Goal: Check status: Check status

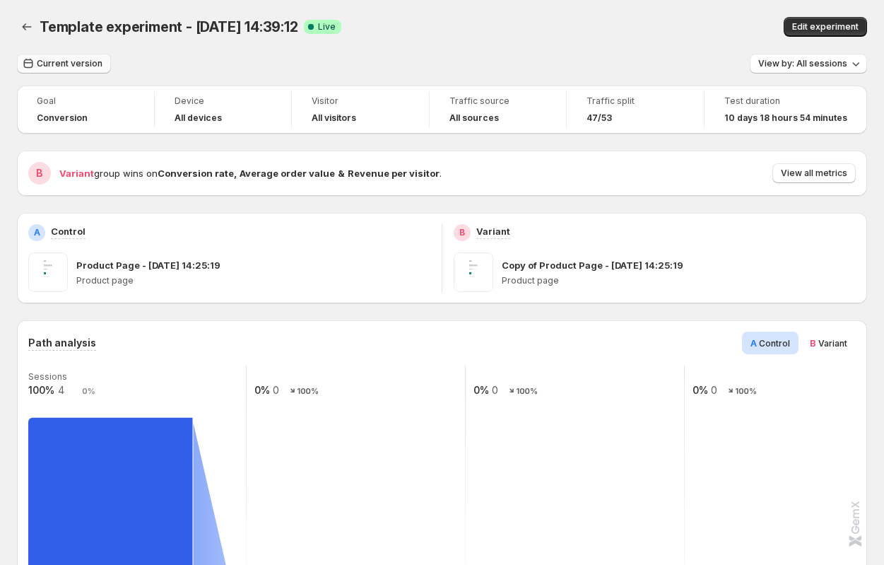
click at [71, 59] on span "Current version" at bounding box center [70, 63] width 66 height 11
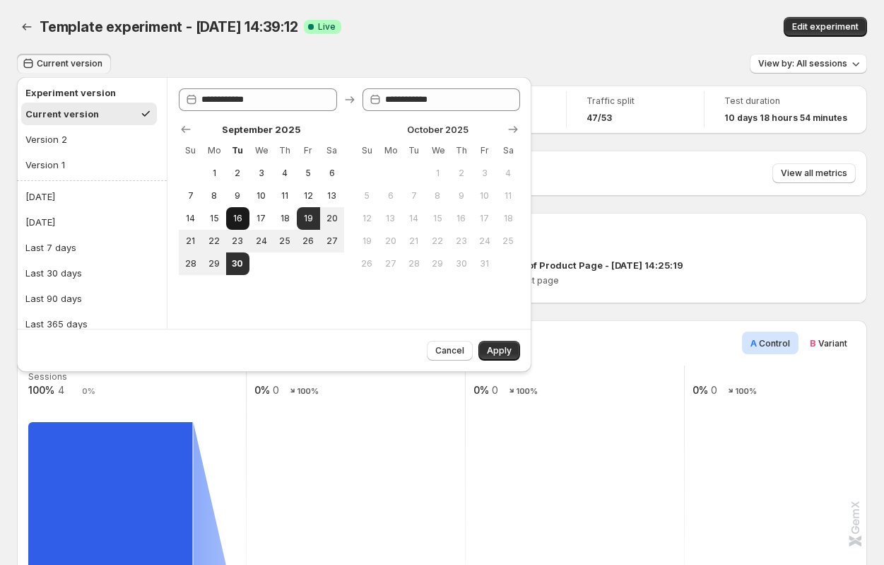
click at [244, 223] on button "16" at bounding box center [237, 218] width 23 height 23
type input "**********"
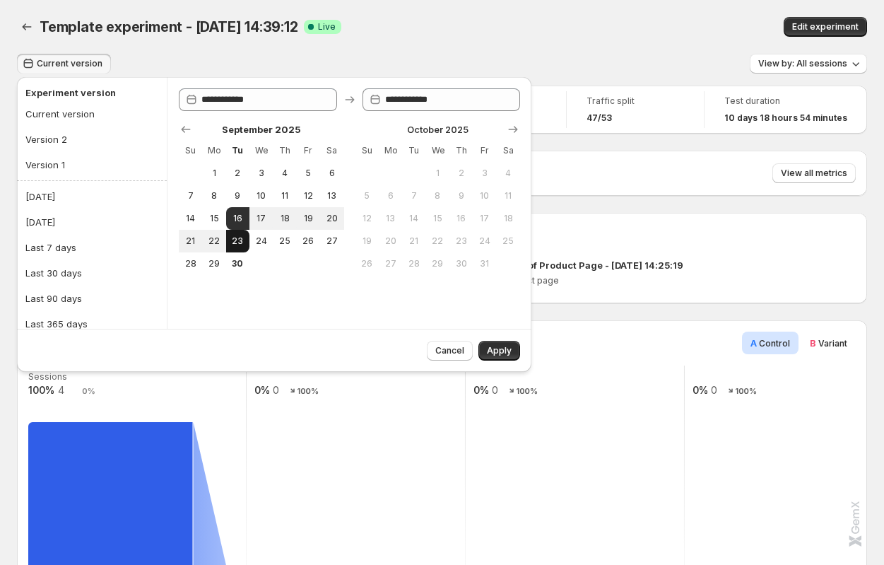
click at [245, 238] on button "23" at bounding box center [237, 241] width 23 height 23
type input "**********"
click at [502, 356] on span "Apply" at bounding box center [499, 350] width 25 height 11
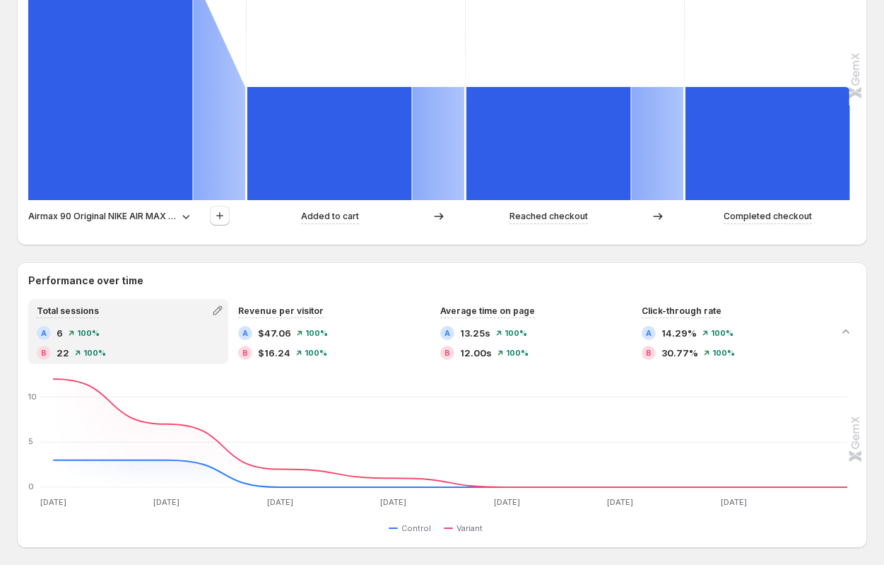
scroll to position [450, 0]
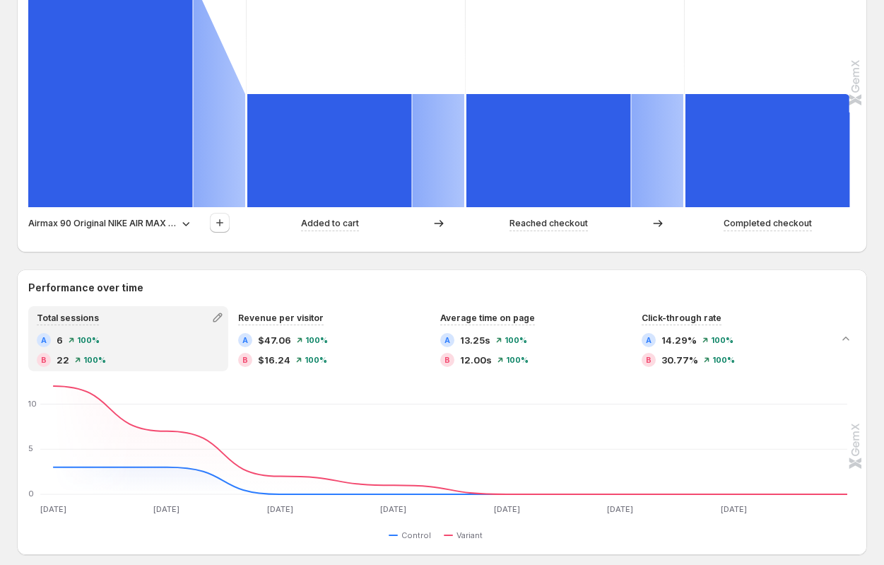
click at [68, 224] on p "Airmax 90 Original NIKE AIR MAX 90 ESSENTIAL men's Running Shoes Sport Outdoor …" at bounding box center [102, 223] width 148 height 14
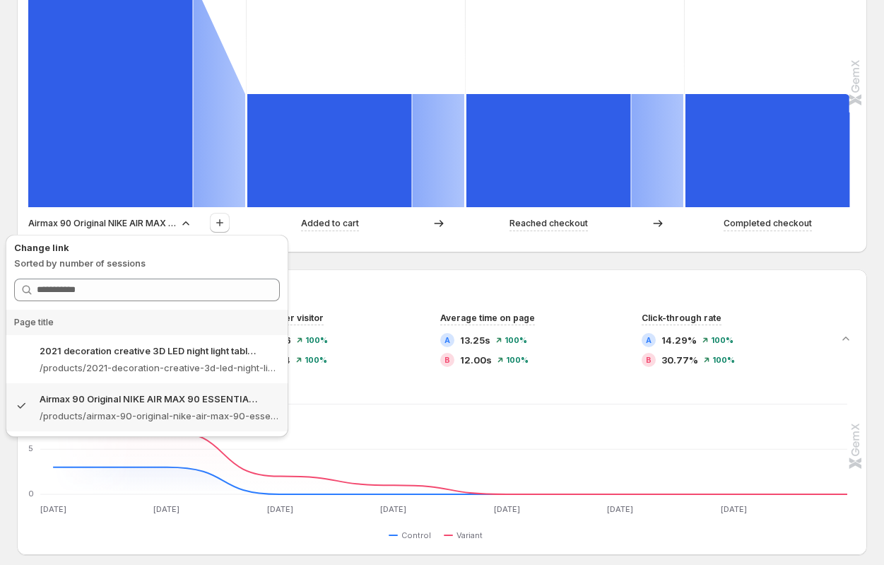
click at [23, 214] on div "Path analysis A Control B Variant Sessions 100% 4 50% 2 50% 2 50% 2 Airmax 90 O…" at bounding box center [442, 65] width 851 height 373
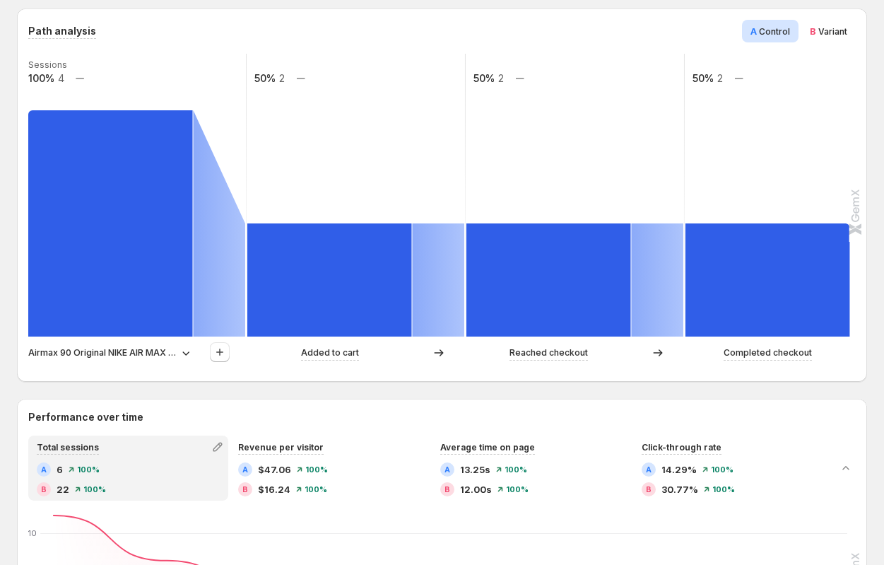
scroll to position [284, 0]
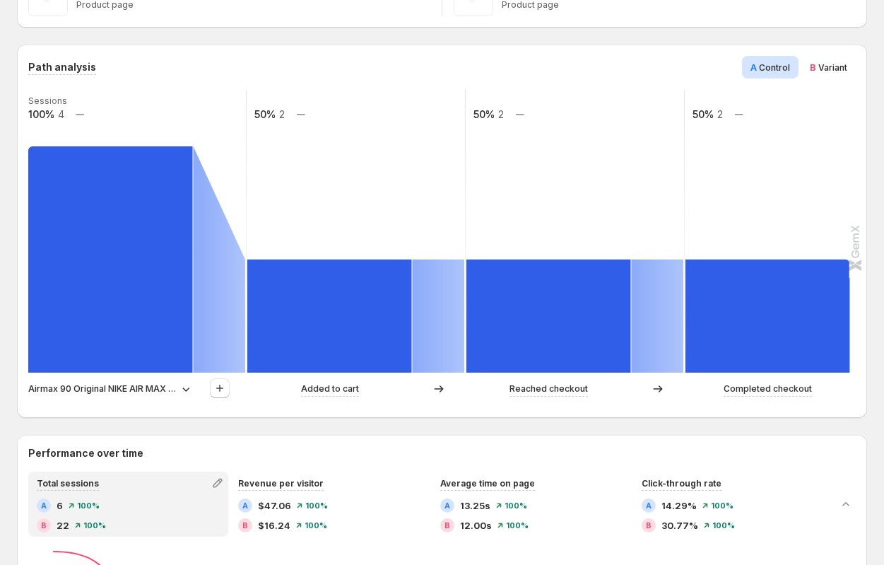
click at [839, 75] on div "B Variant" at bounding box center [829, 67] width 54 height 23
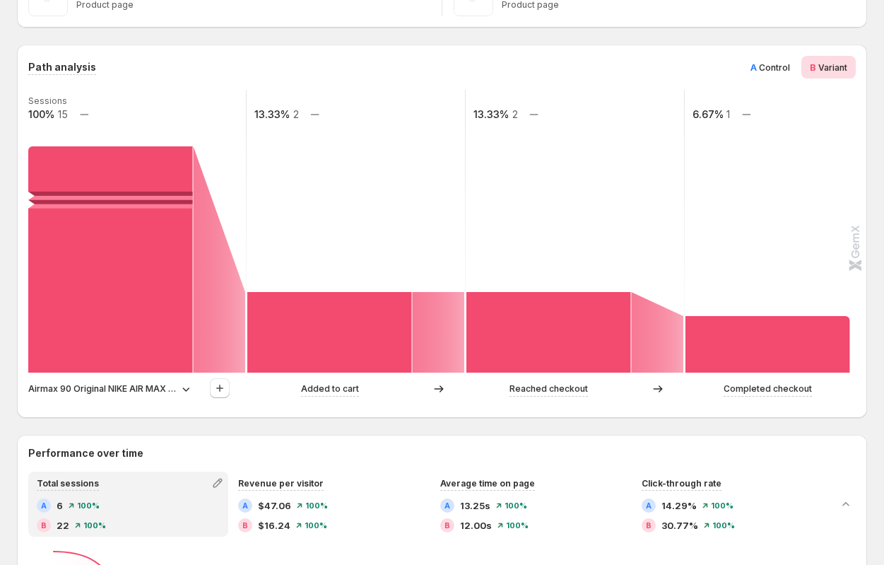
click at [86, 390] on p "Airmax 90 Original NIKE AIR MAX 90 ESSENTIAL men's Running Shoes Sport Outdoor …" at bounding box center [102, 389] width 148 height 14
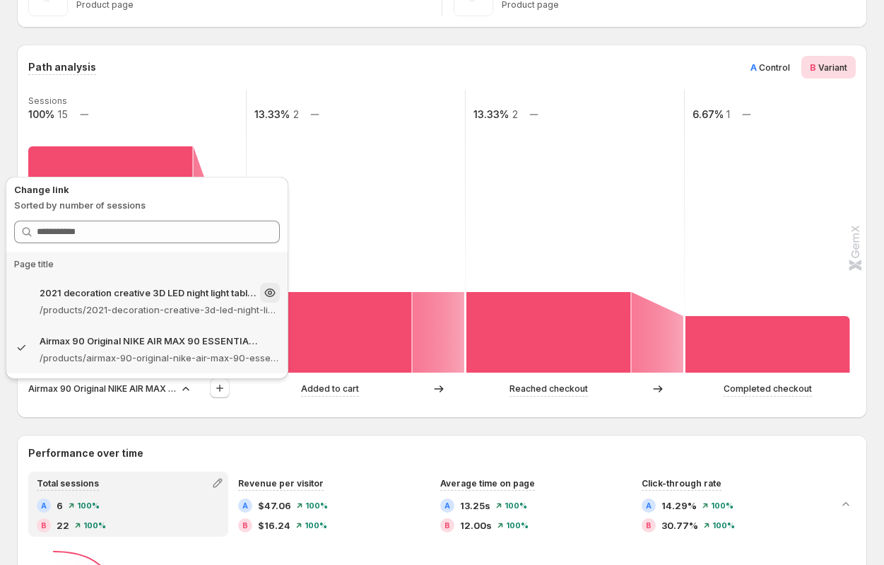
click at [110, 305] on p "/products/2021-decoration-creative-3d-led-night-light-table-lamp-children-bedro…" at bounding box center [160, 310] width 240 height 14
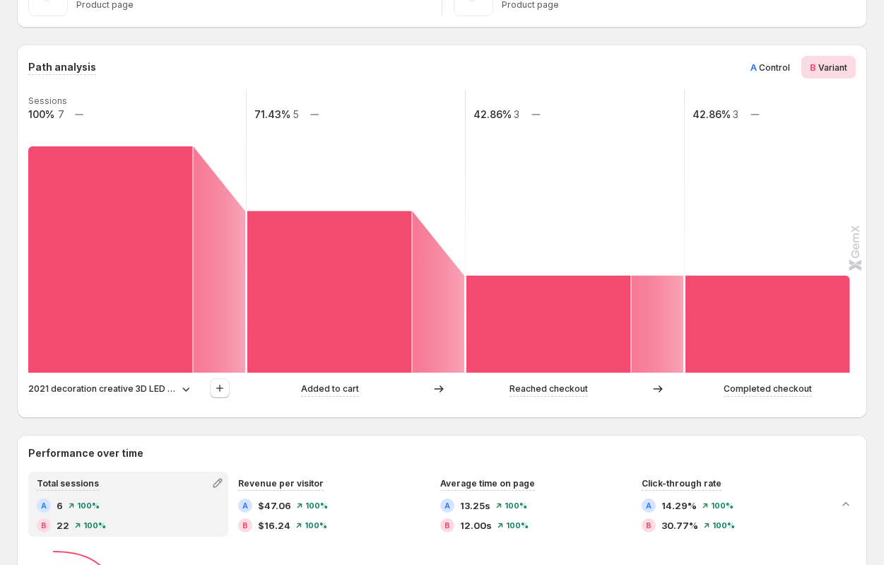
click at [90, 390] on p "2021 decoration creative 3D LED night light table lamp children bedroom child g…" at bounding box center [102, 389] width 148 height 14
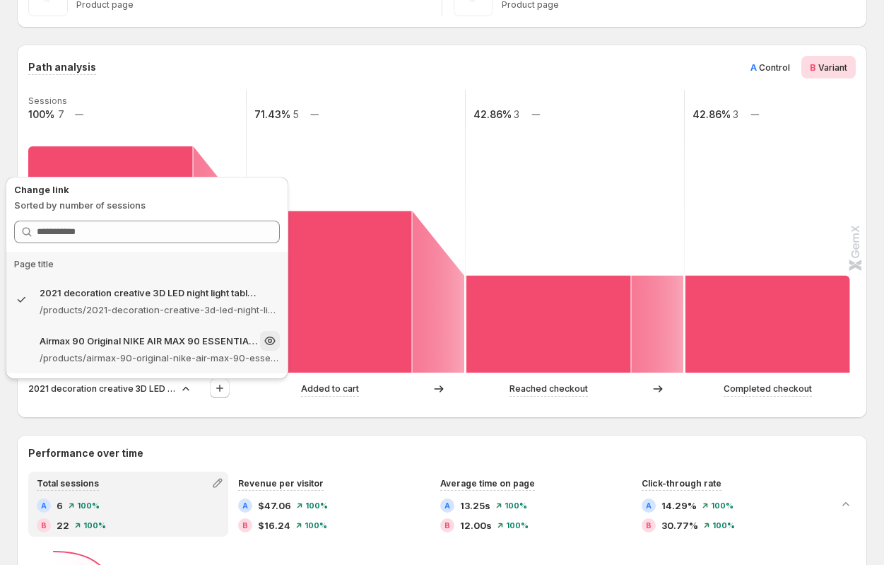
click at [103, 355] on p "/products/airmax-90-original-nike-air-max-90-essential-mens-running-shoes-sport…" at bounding box center [160, 358] width 240 height 14
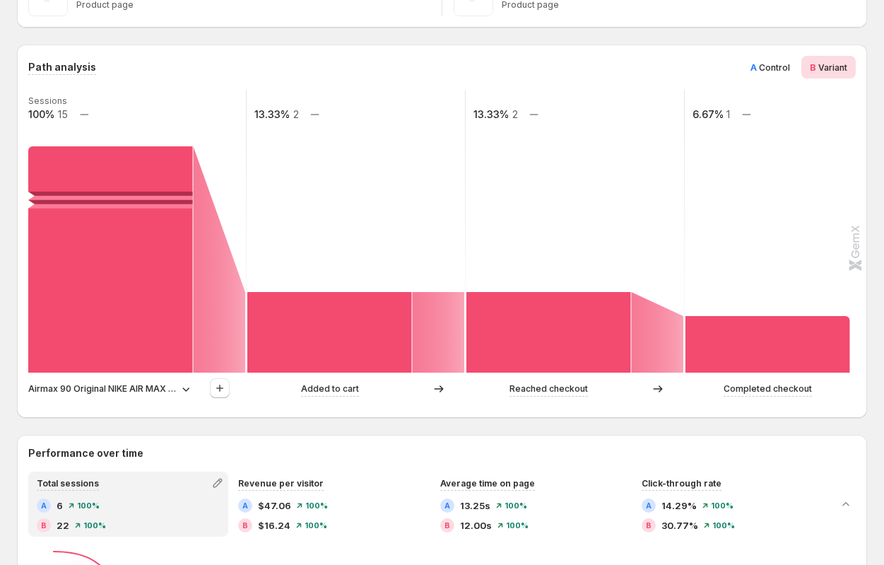
click at [118, 382] on p "Airmax 90 Original NIKE AIR MAX 90 ESSENTIAL men's Running Shoes Sport Outdoor …" at bounding box center [102, 389] width 148 height 14
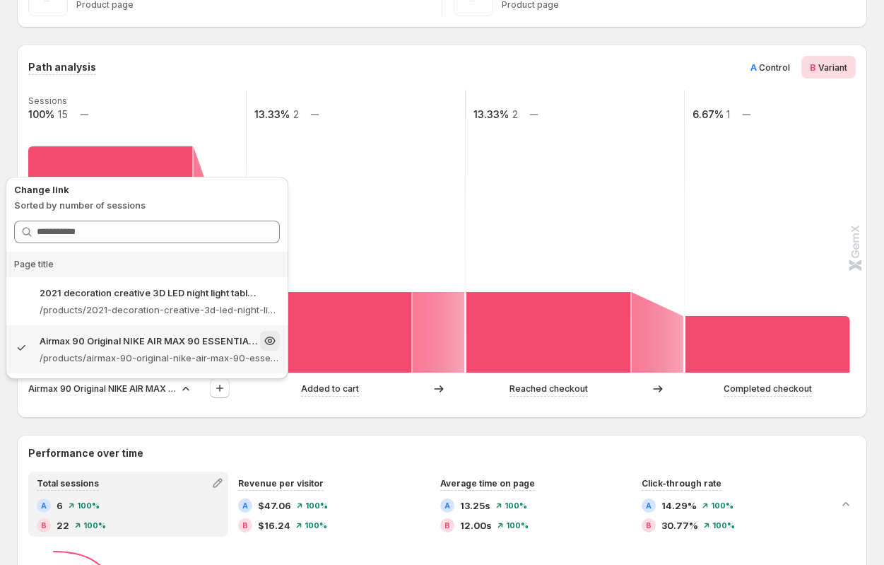
click at [118, 346] on p "Airmax 90 Original NIKE AIR MAX 90 ESSENTIAL men's Running Shoes Sport Outdoor …" at bounding box center [149, 341] width 218 height 14
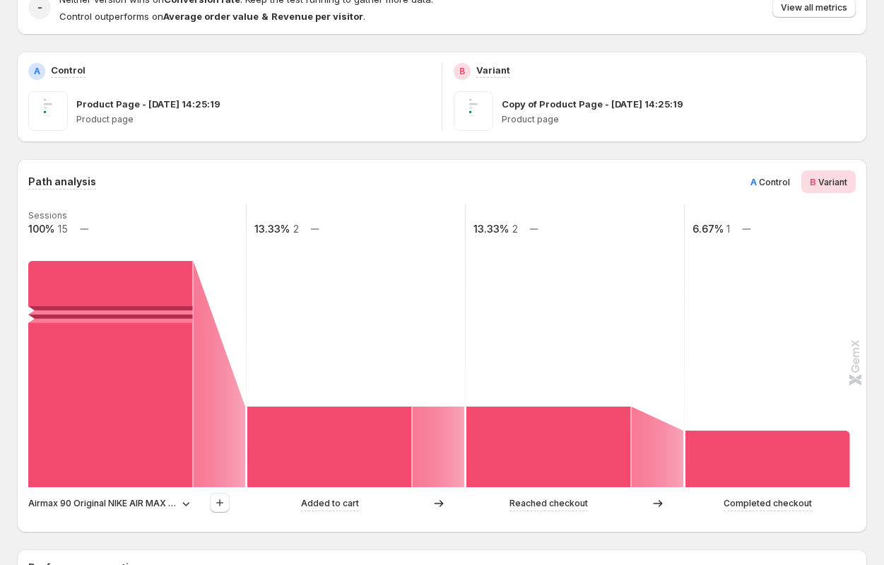
scroll to position [187, 0]
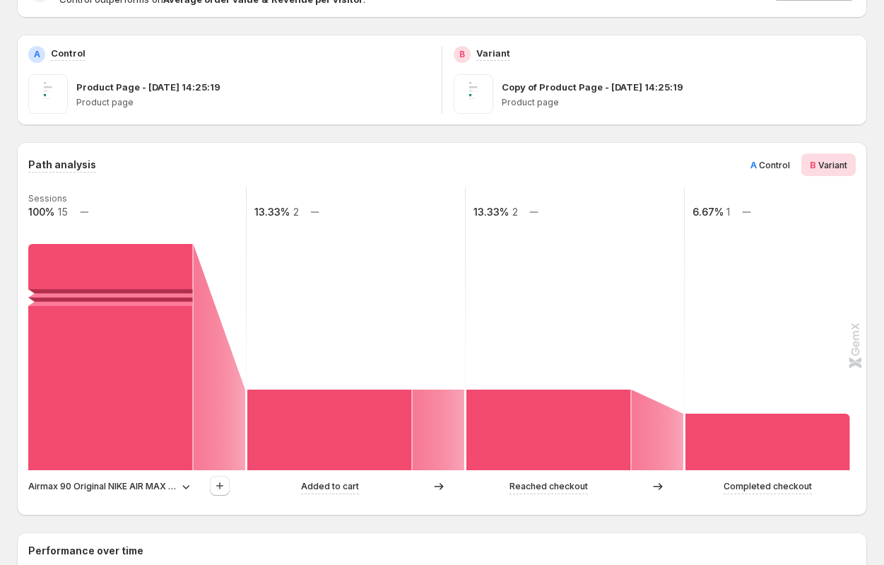
click at [151, 483] on p "Airmax 90 Original NIKE AIR MAX 90 ESSENTIAL men's Running Shoes Sport Outdoor …" at bounding box center [102, 486] width 148 height 14
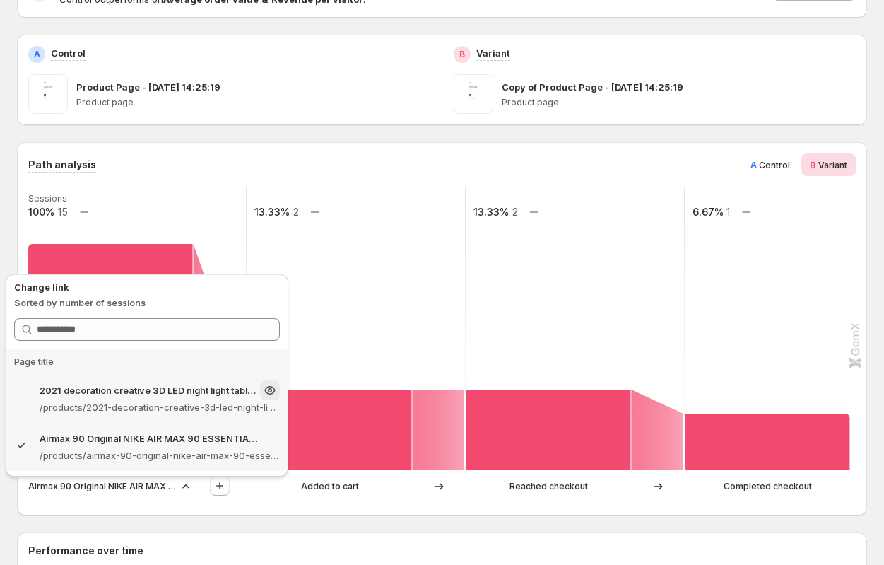
click at [141, 413] on p "/products/2021-decoration-creative-3d-led-night-light-table-lamp-children-bedro…" at bounding box center [160, 407] width 240 height 14
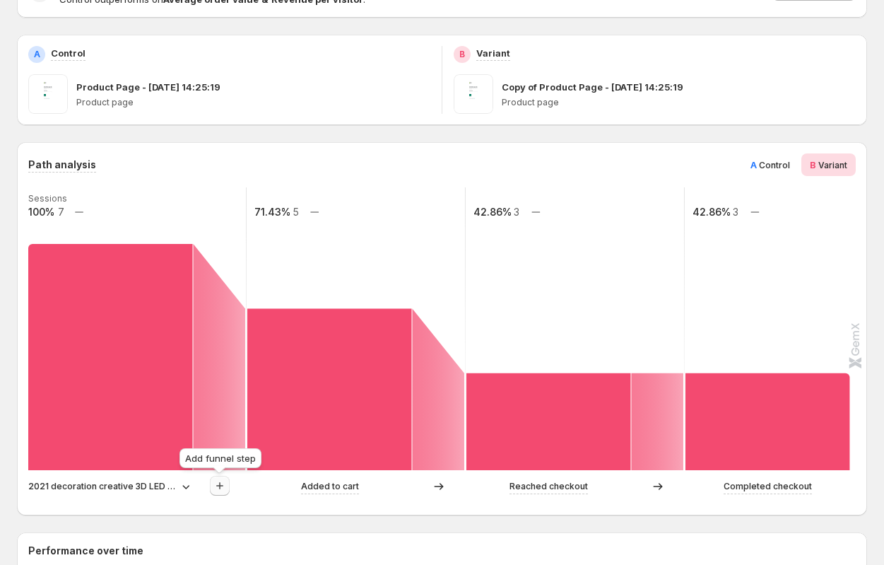
click at [218, 482] on icon "button" at bounding box center [220, 486] width 14 height 14
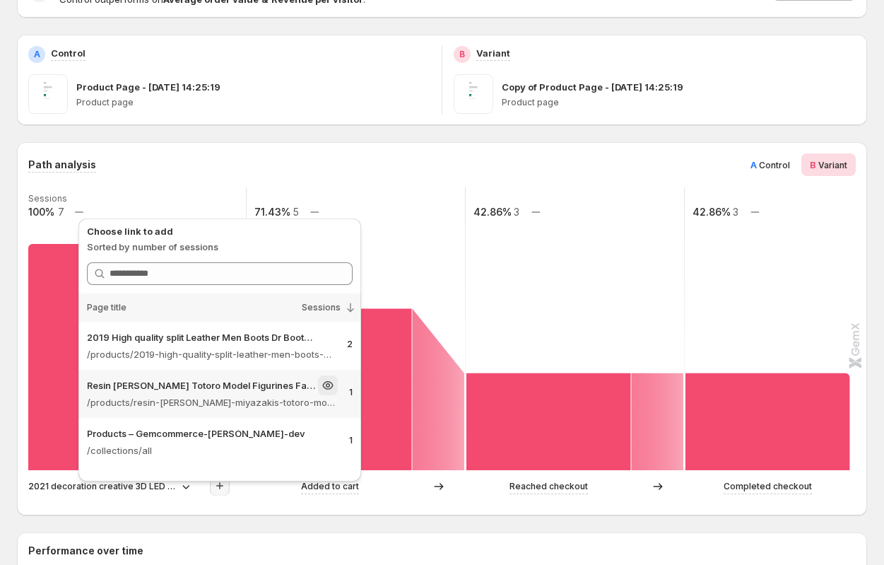
scroll to position [38, 0]
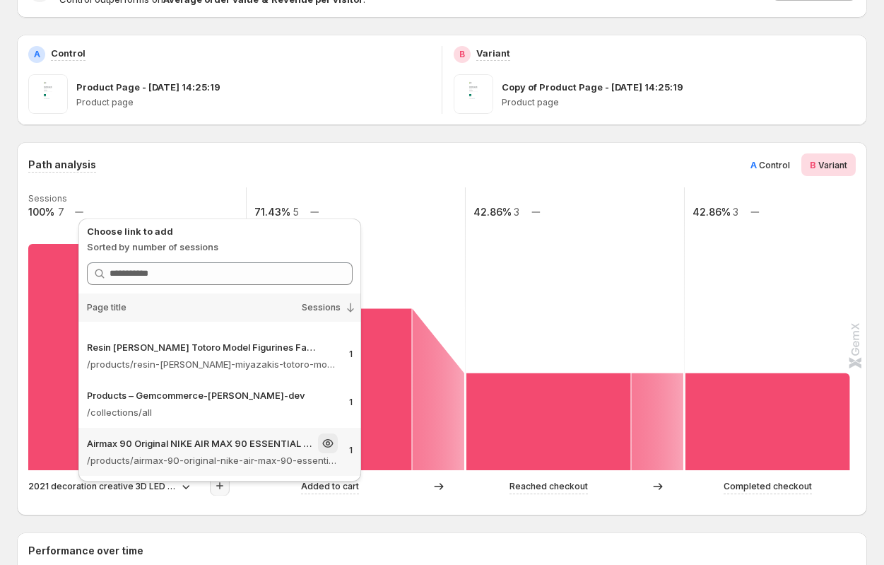
click at [222, 466] on p "/products/airmax-90-original-nike-air-max-90-essential-mens-running-shoes-sport…" at bounding box center [212, 460] width 251 height 14
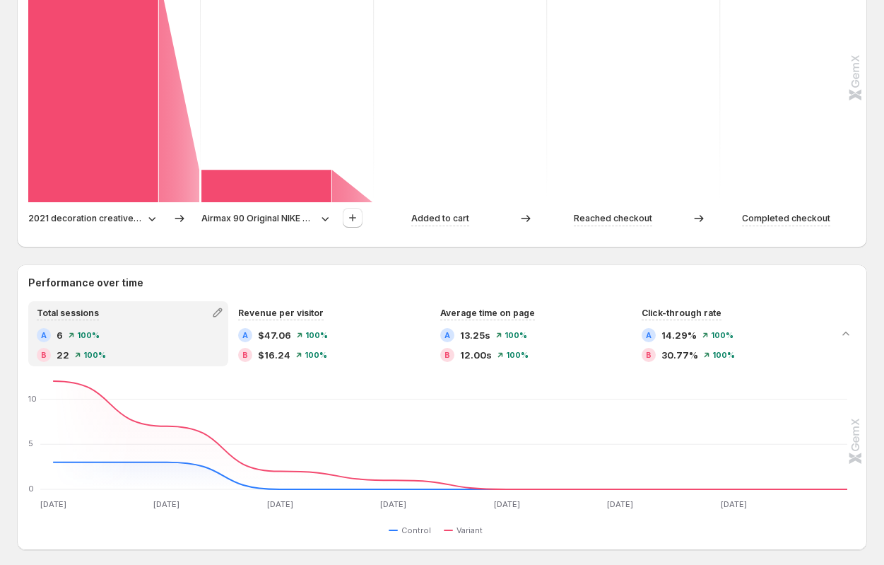
scroll to position [438, 0]
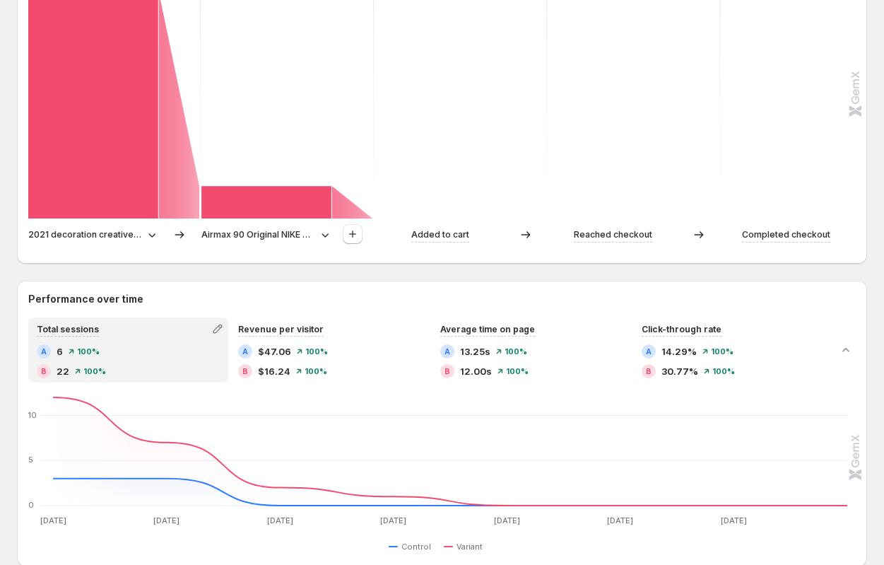
click at [73, 235] on p "2021 decoration creative 3D LED night light table lamp children bedroom child g…" at bounding box center [85, 235] width 114 height 14
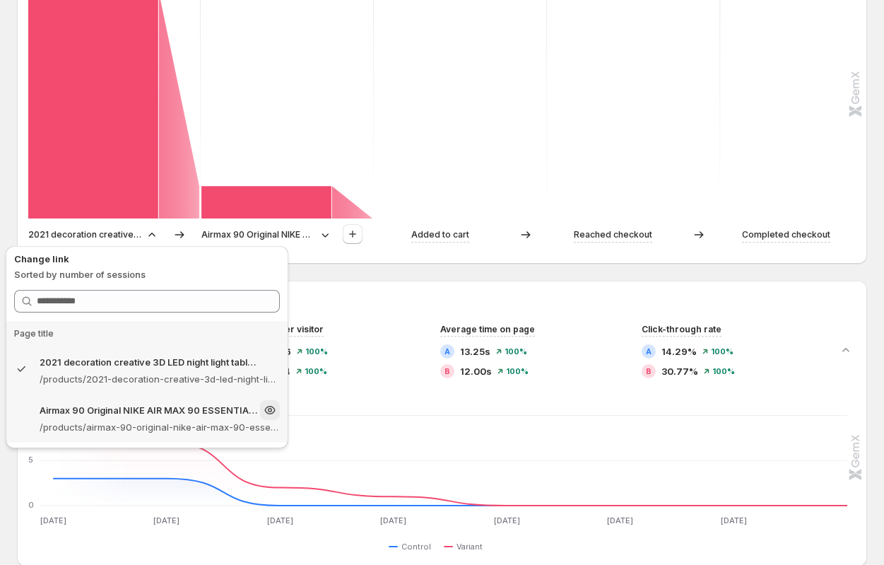
click at [106, 417] on div "Airmax 90 Original NIKE AIR MAX 90 ESSENTIAL men's Running Shoes Sport Outdoor …" at bounding box center [160, 410] width 240 height 20
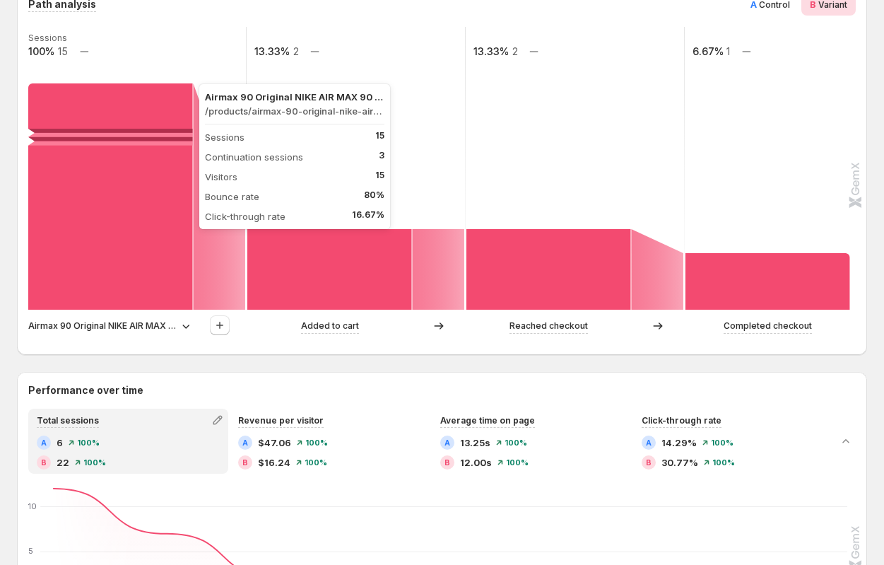
scroll to position [353, 0]
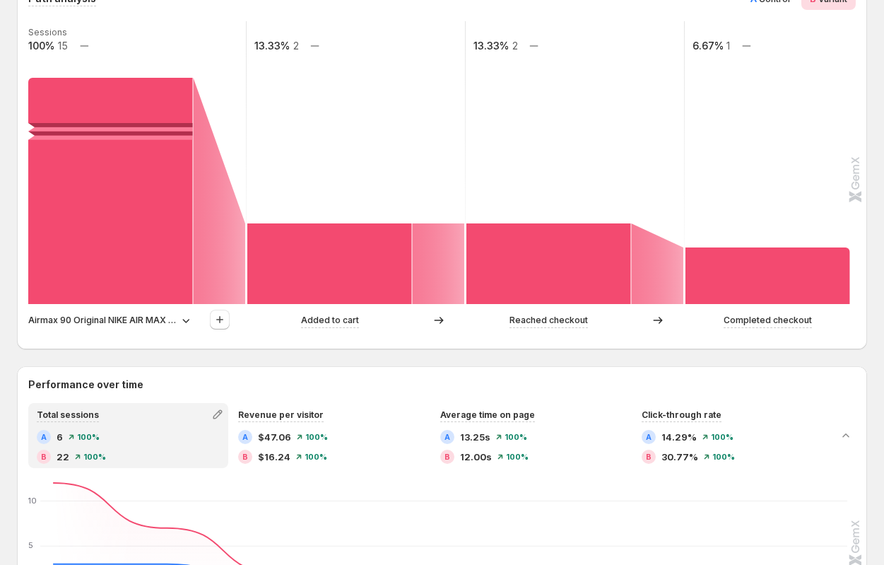
click at [86, 324] on p "Airmax 90 Original NIKE AIR MAX 90 ESSENTIAL men's Running Shoes Sport Outdoor …" at bounding box center [102, 320] width 148 height 14
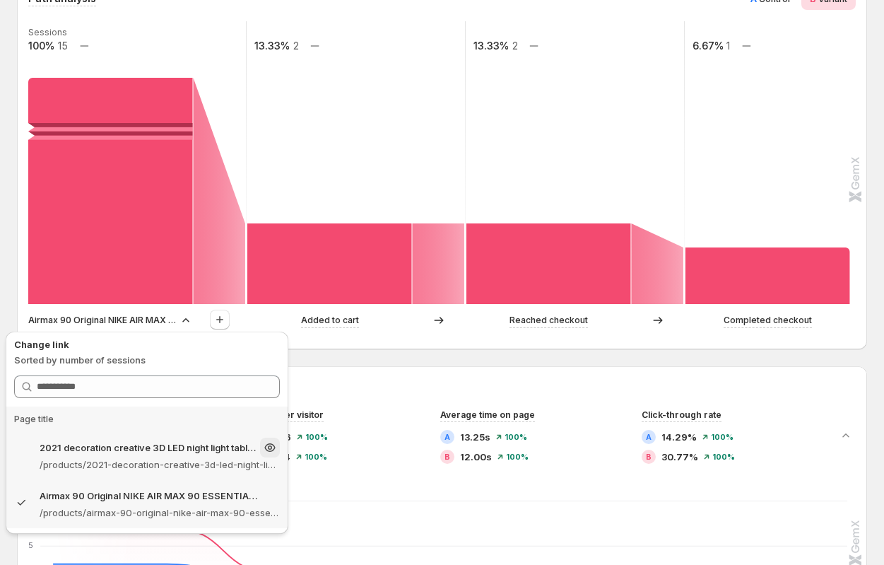
click at [81, 461] on p "/products/2021-decoration-creative-3d-led-night-light-table-lamp-children-bedro…" at bounding box center [160, 464] width 240 height 14
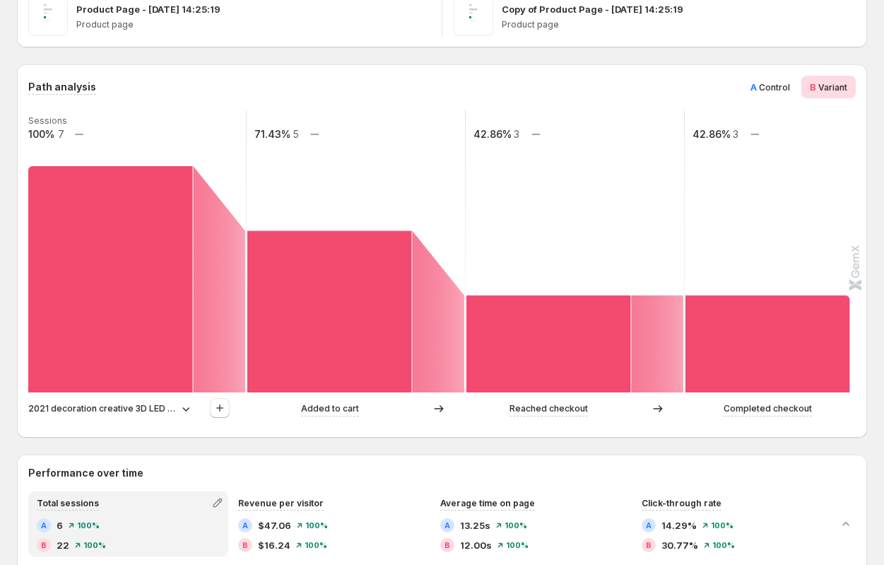
scroll to position [255, 0]
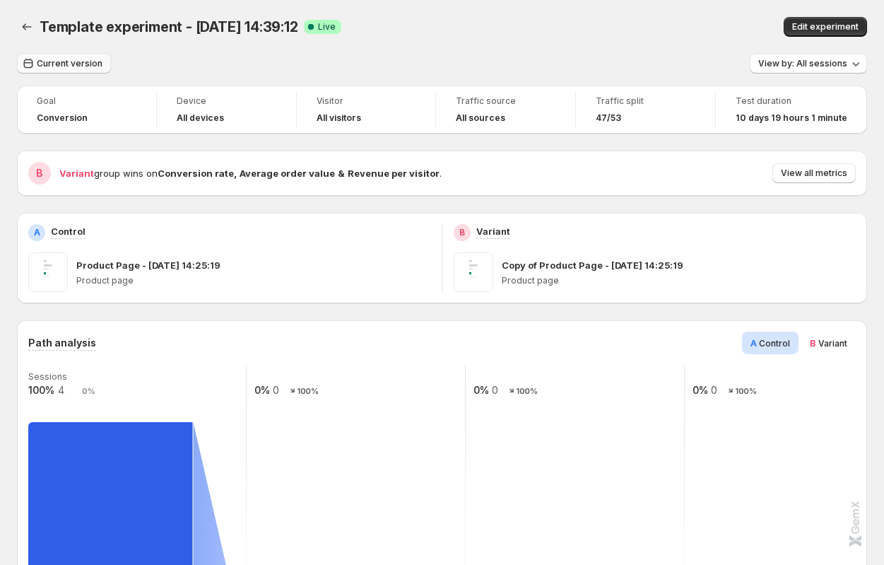
click at [60, 65] on span "Current version" at bounding box center [70, 63] width 66 height 11
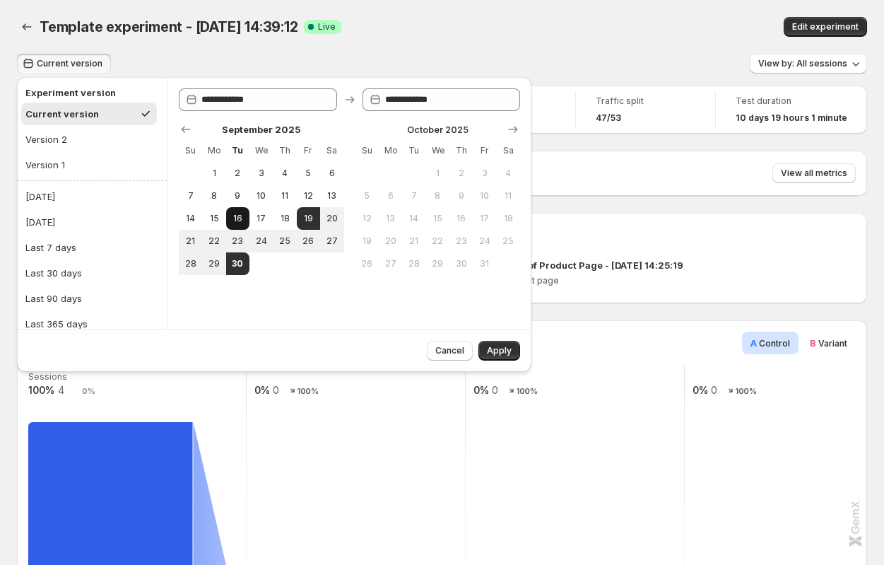
click at [242, 220] on span "16" at bounding box center [238, 218] width 12 height 11
type input "**********"
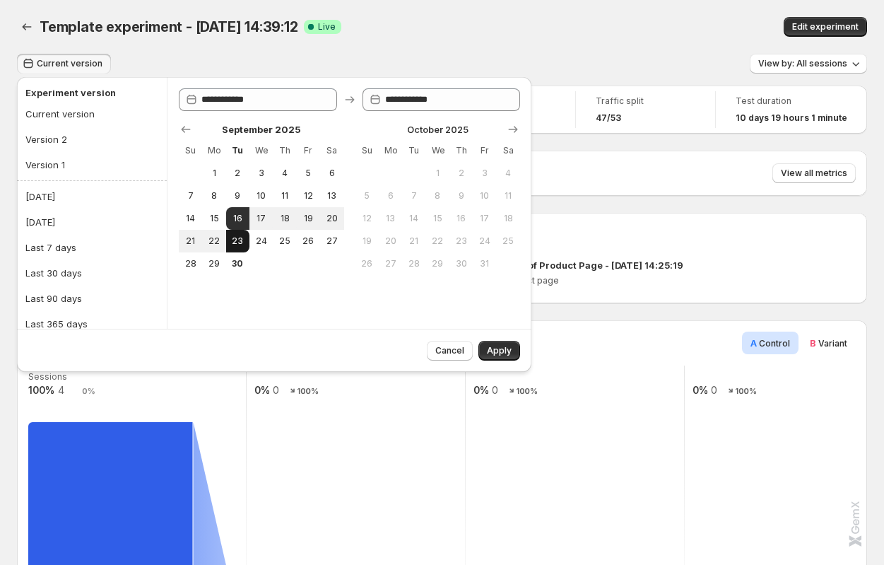
click at [241, 235] on span "23" at bounding box center [238, 240] width 12 height 11
type input "**********"
click at [508, 349] on span "Apply" at bounding box center [499, 350] width 25 height 11
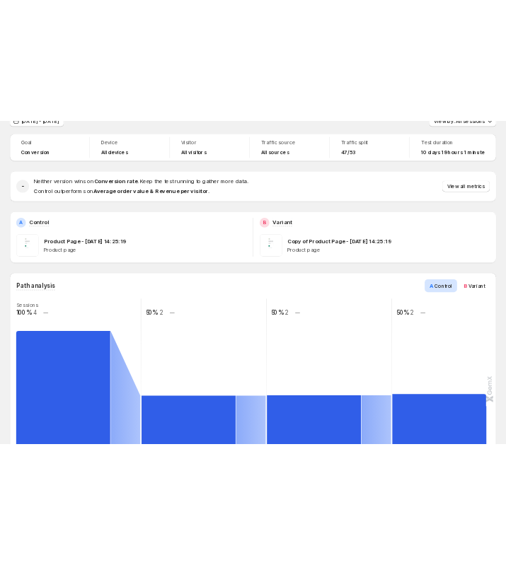
scroll to position [72, 0]
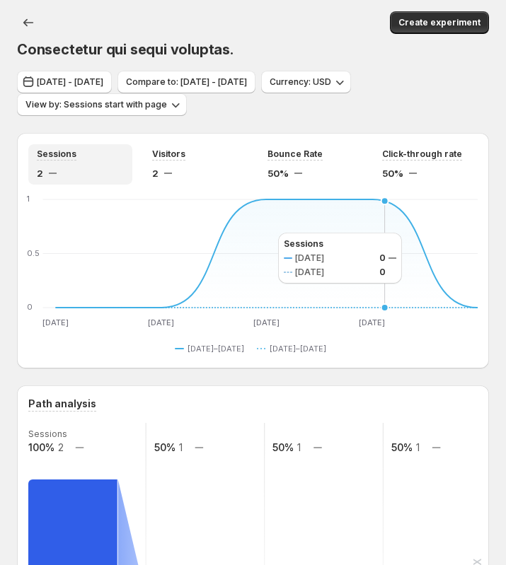
scroll to position [52, 0]
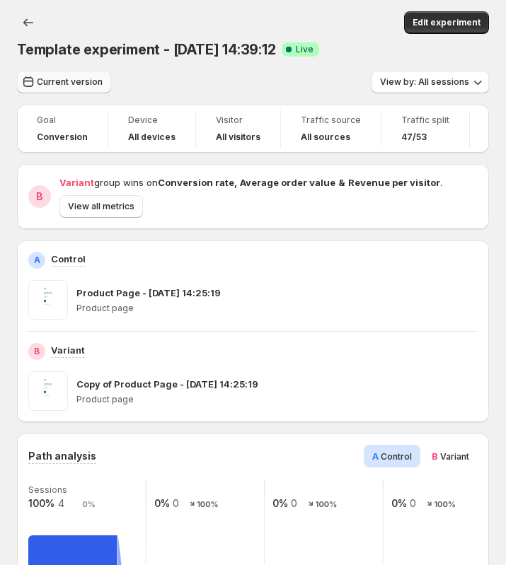
click at [67, 78] on span "Current version" at bounding box center [70, 81] width 66 height 11
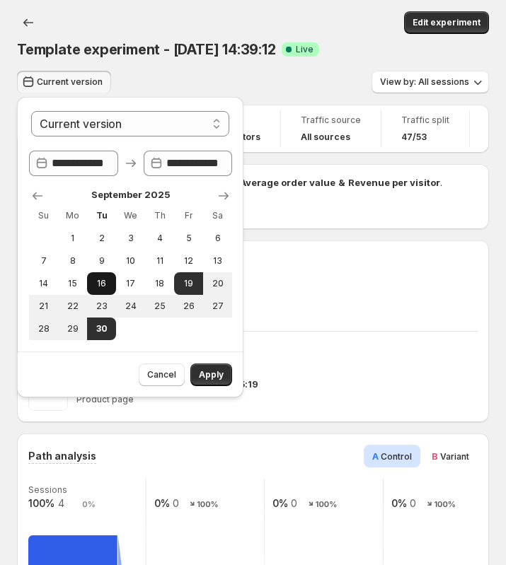
click at [104, 284] on span "16" at bounding box center [102, 283] width 18 height 11
select select "*****"
type input "**********"
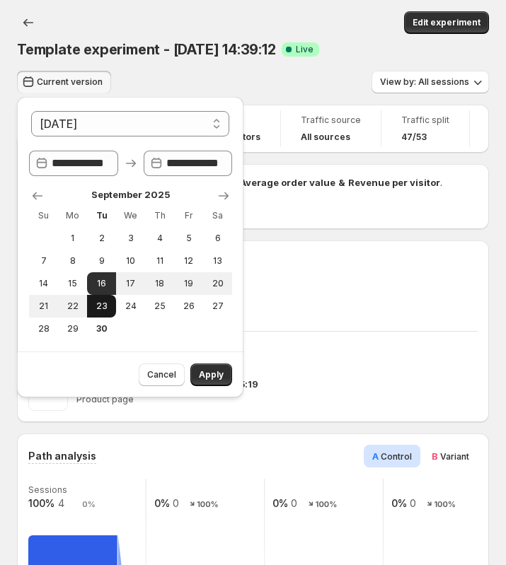
click at [105, 303] on span "23" at bounding box center [102, 305] width 18 height 11
type input "**********"
click at [207, 374] on span "Apply" at bounding box center [211, 374] width 25 height 11
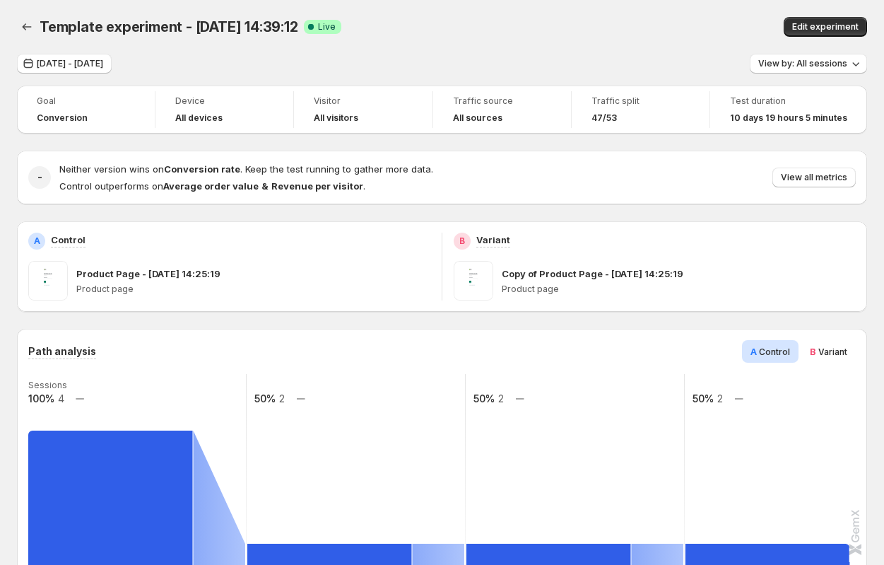
click at [505, 353] on span "Variant" at bounding box center [833, 351] width 29 height 11
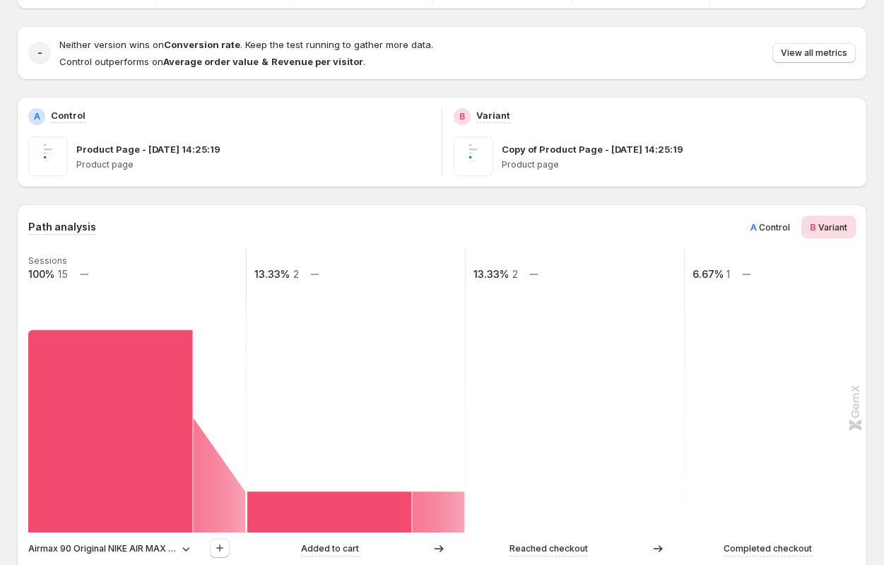
scroll to position [156, 0]
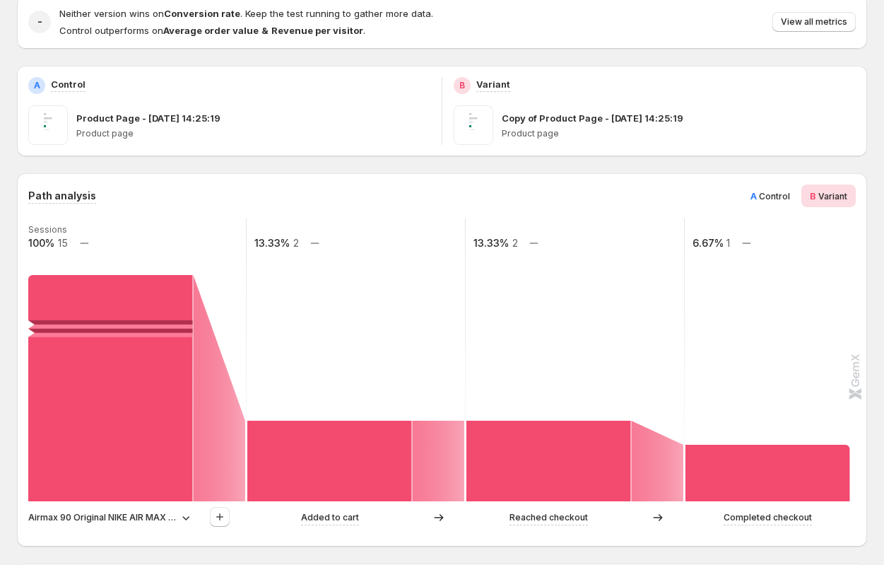
click at [123, 515] on p "Airmax 90 Original NIKE AIR MAX 90 ESSENTIAL men's Running Shoes Sport Outdoor …" at bounding box center [102, 517] width 148 height 14
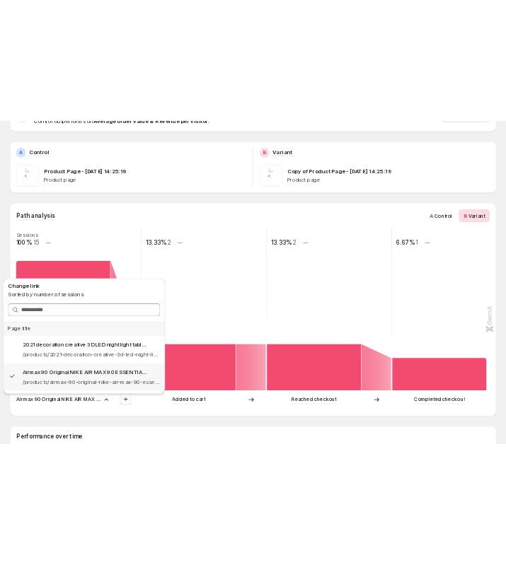
scroll to position [192, 0]
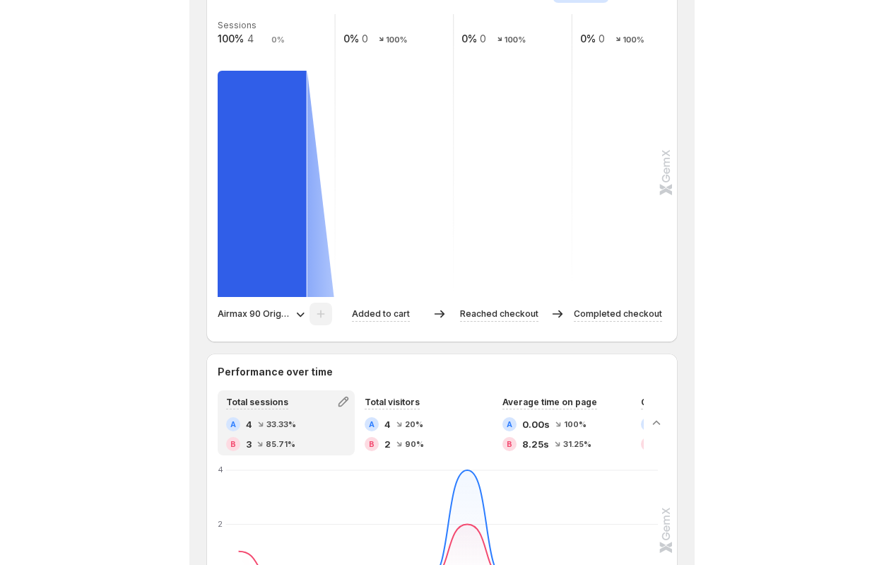
scroll to position [472, 0]
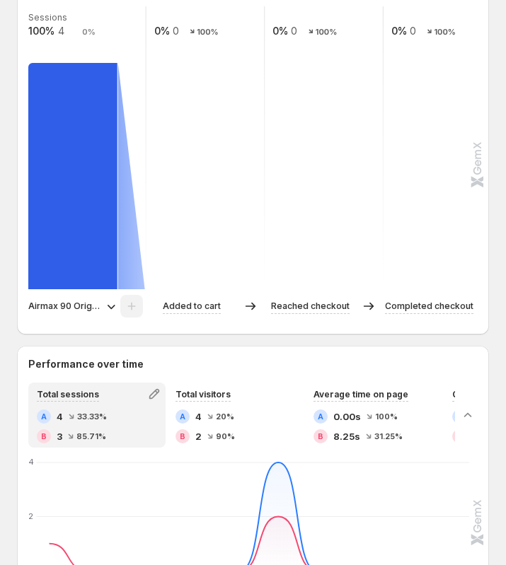
click at [75, 303] on p "Airmax 90 Original NIKE AIR MAX 90 ESSENTIAL men's Running Shoes Sport Outdoor …" at bounding box center [64, 306] width 73 height 14
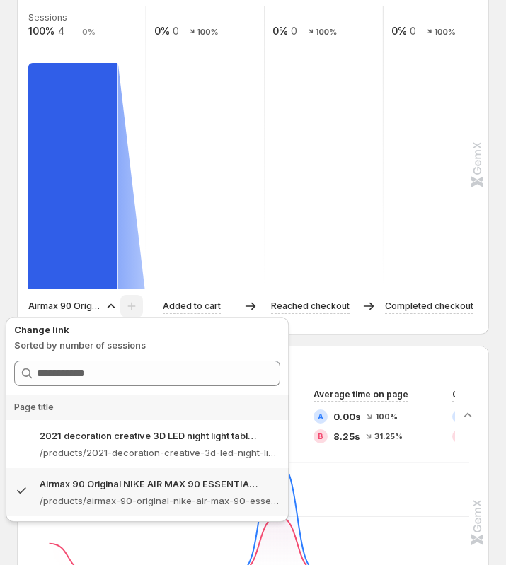
click at [465, 233] on rect at bounding box center [442, 147] width 120 height 283
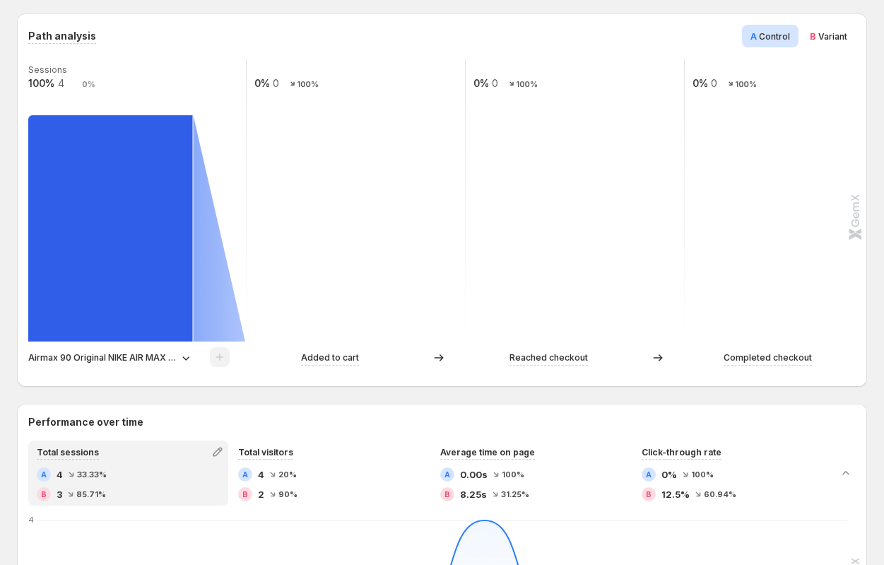
scroll to position [199, 0]
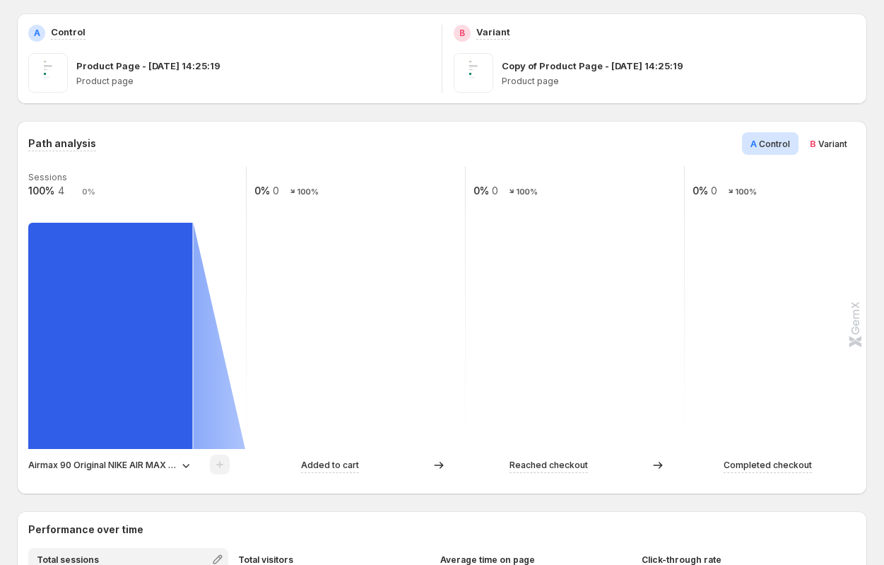
click at [505, 146] on span "Variant" at bounding box center [833, 144] width 29 height 11
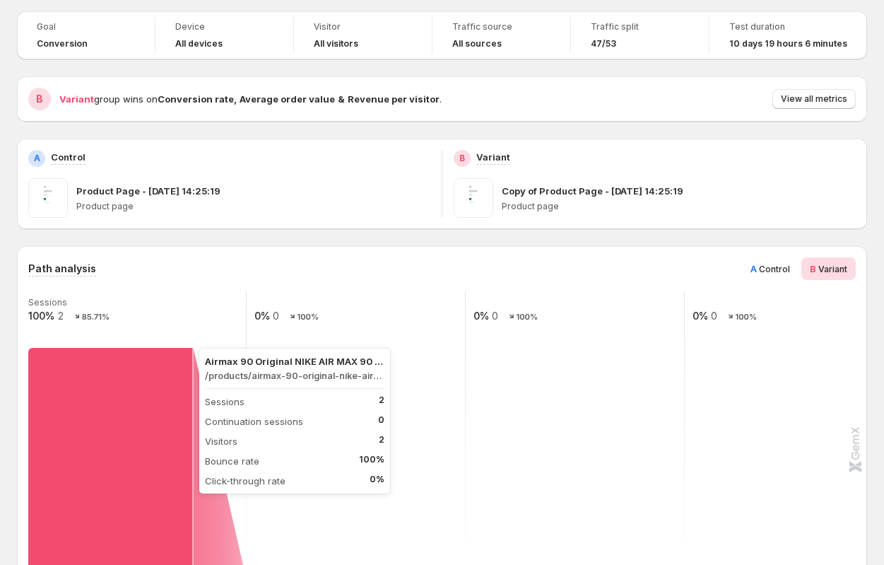
scroll to position [0, 0]
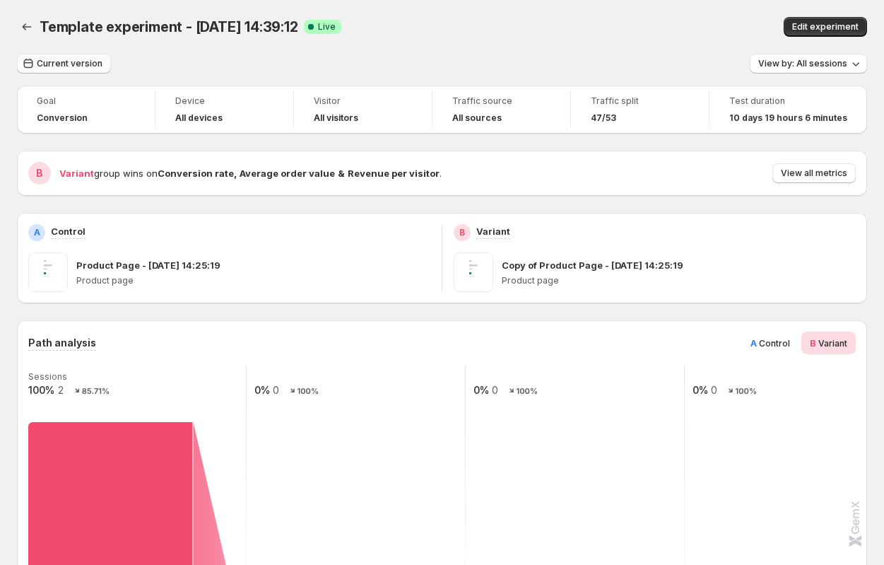
click at [69, 68] on span "Current version" at bounding box center [70, 63] width 66 height 11
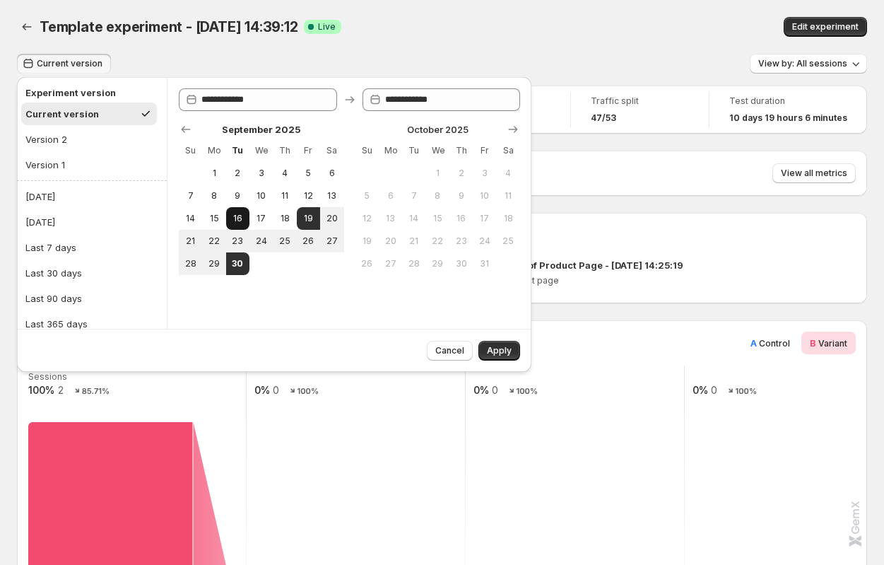
click at [240, 214] on span "16" at bounding box center [238, 218] width 12 height 11
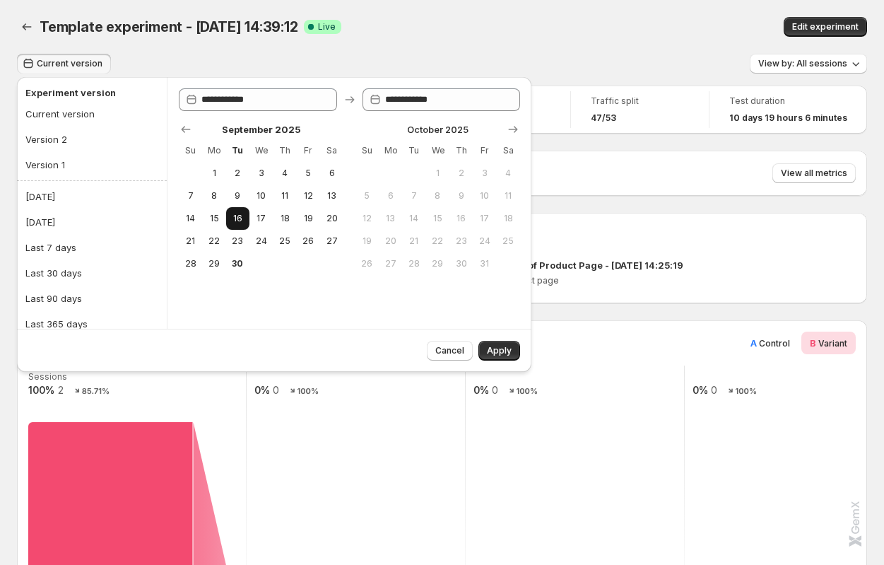
type input "**********"
click at [243, 240] on span "23" at bounding box center [238, 240] width 12 height 11
type input "**********"
click at [494, 348] on span "Apply" at bounding box center [499, 350] width 25 height 11
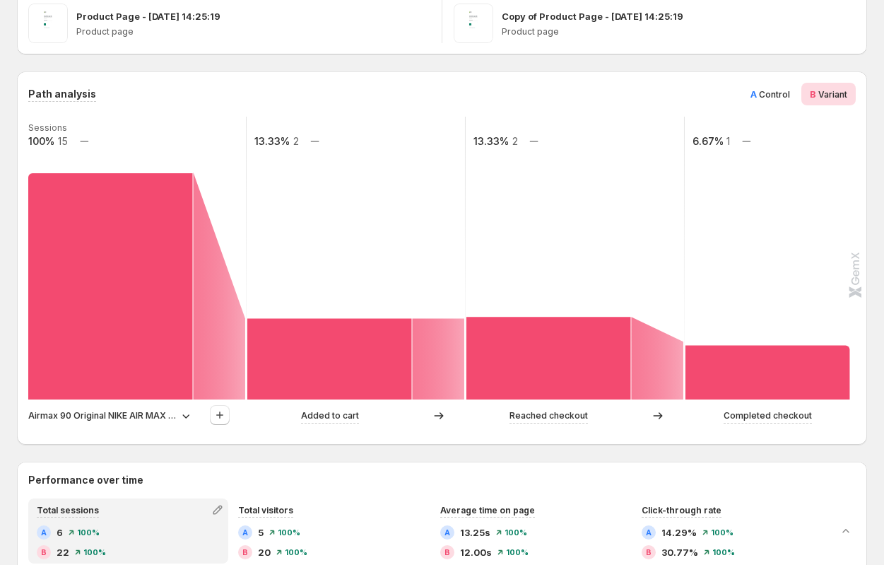
scroll to position [308, 0]
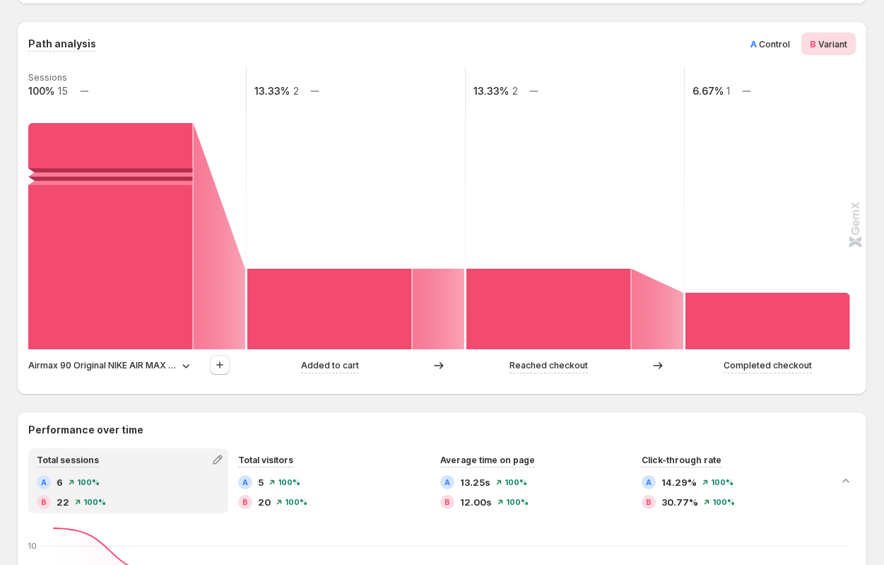
click at [92, 365] on p "Airmax 90 Original NIKE AIR MAX 90 ESSENTIAL men's Running Shoes Sport Outdoor …" at bounding box center [102, 365] width 148 height 14
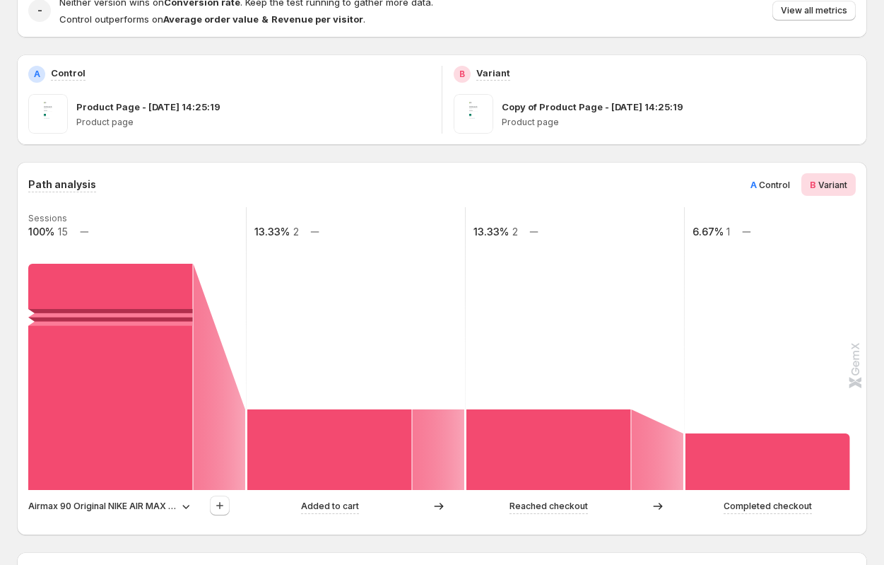
scroll to position [294, 0]
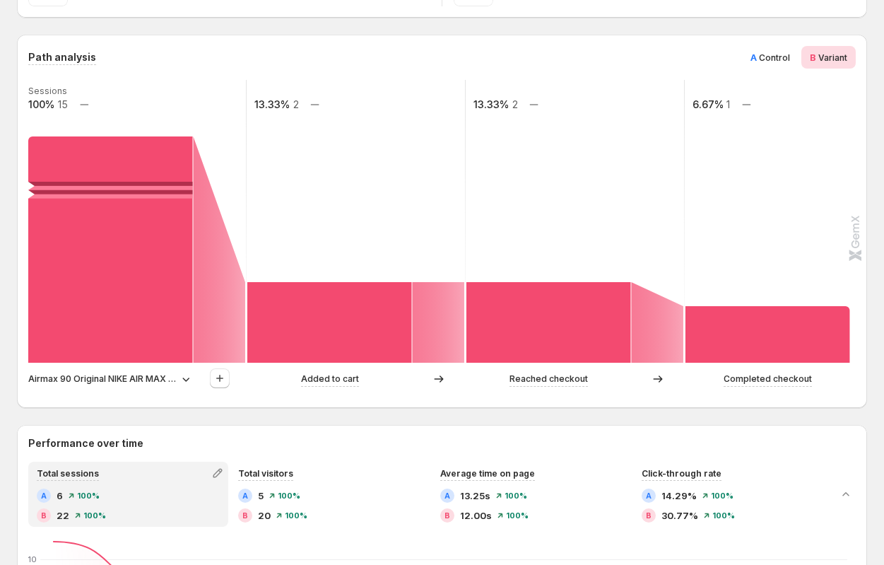
click at [112, 380] on p "Airmax 90 Original NIKE AIR MAX 90 ESSENTIAL men's Running Shoes Sport Outdoor …" at bounding box center [102, 379] width 148 height 14
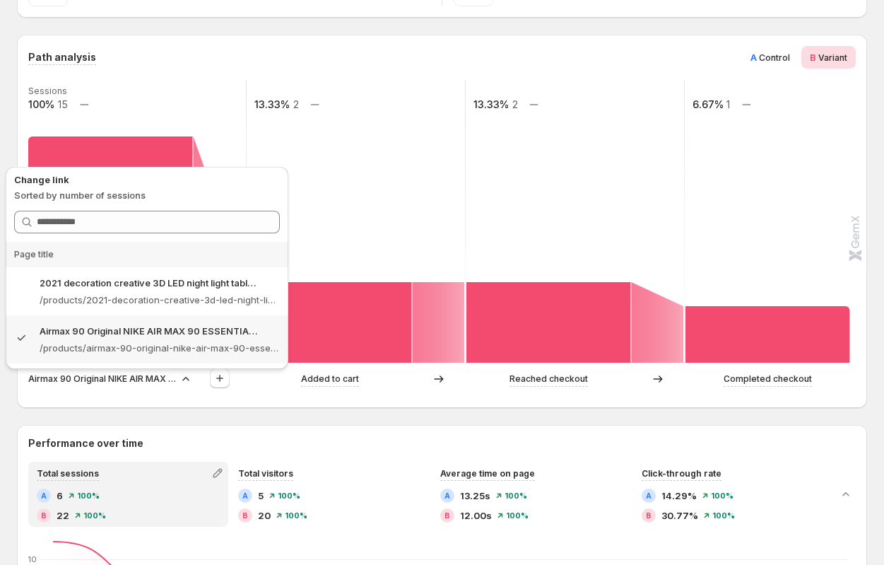
click at [2, 502] on div "Template experiment - [DATE] 14:39:12. This page is ready Template experiment -…" at bounding box center [442, 527] width 884 height 1642
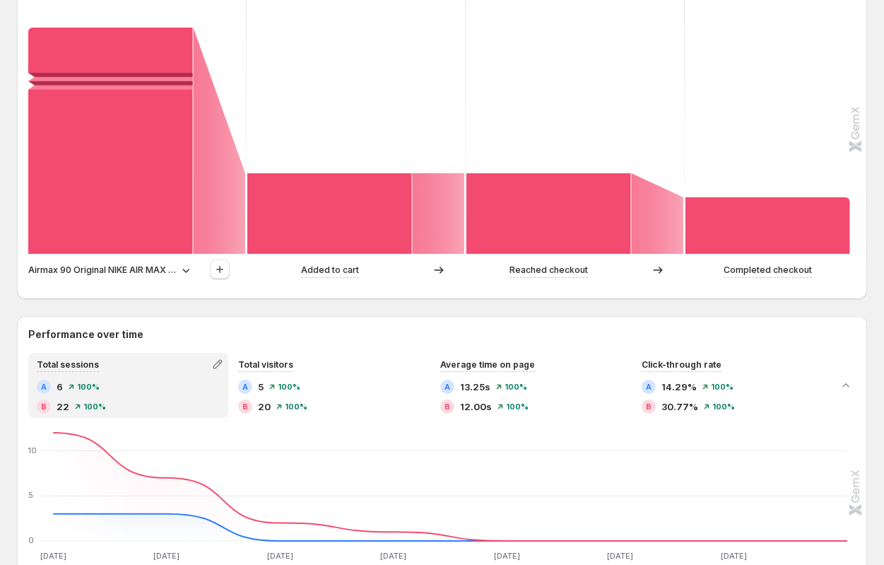
scroll to position [408, 0]
